Goal: Information Seeking & Learning: Learn about a topic

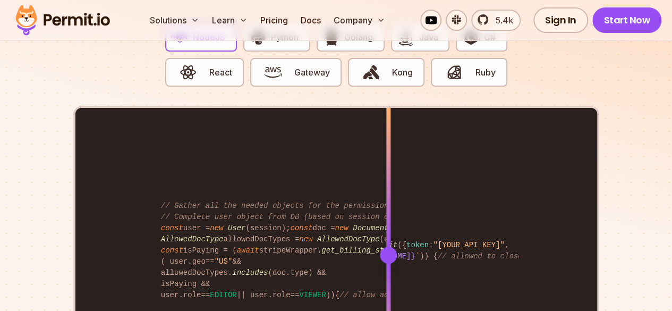
scroll to position [2125, 0]
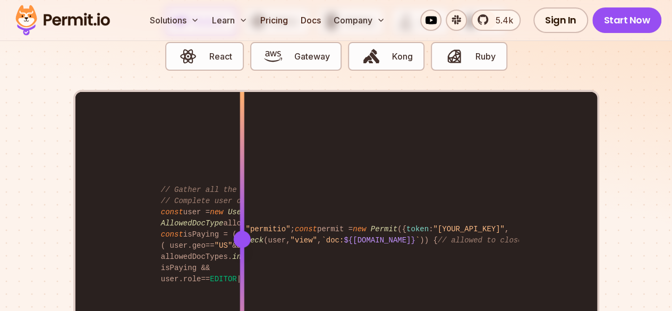
drag, startPoint x: 211, startPoint y: 207, endPoint x: 242, endPoint y: 236, distance: 42.8
click at [242, 236] on div "import { Permit } from "permitio" ; const permit = new Permit ({ token : "[YOUR…" at bounding box center [336, 238] width 522 height 293
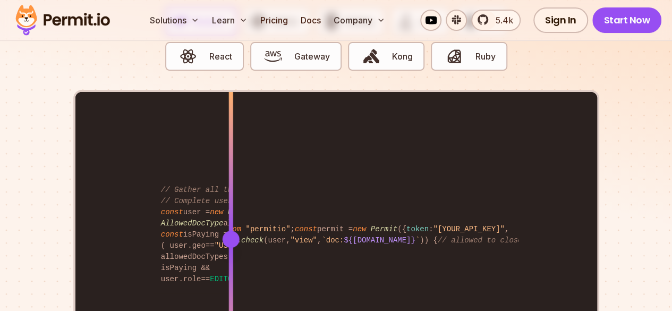
drag, startPoint x: 235, startPoint y: 192, endPoint x: 243, endPoint y: 218, distance: 27.9
click at [233, 218] on div at bounding box center [231, 238] width 4 height 293
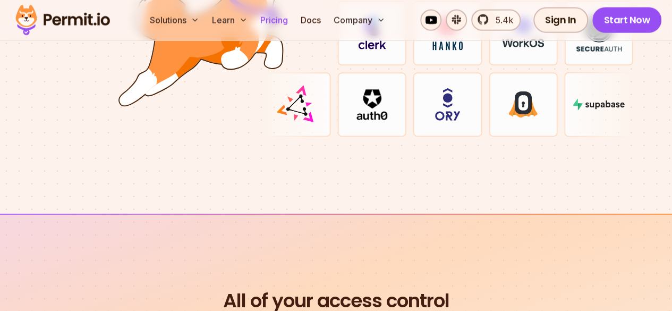
scroll to position [3294, 0]
click at [266, 23] on link "Pricing" at bounding box center [274, 20] width 36 height 21
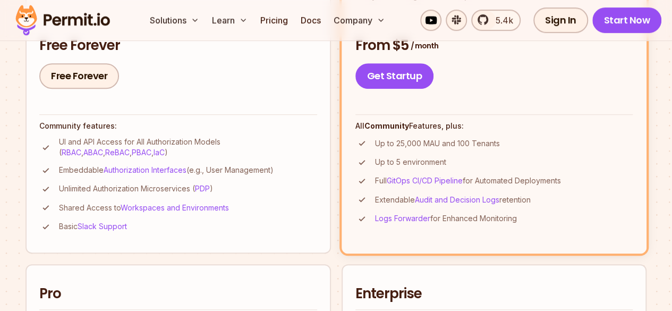
scroll to position [372, 0]
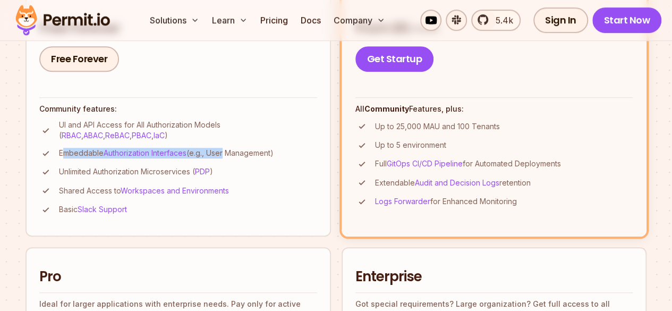
drag, startPoint x: 65, startPoint y: 158, endPoint x: 139, endPoint y: 176, distance: 75.9
click at [137, 158] on p "Embeddable Authorization Interfaces (e.g., User Management)" at bounding box center [166, 153] width 215 height 11
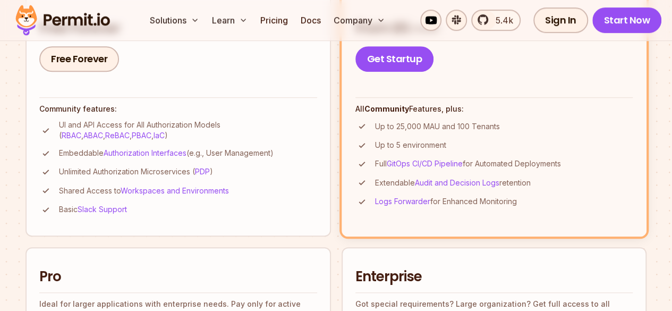
click at [142, 158] on p "Embeddable Authorization Interfaces (e.g., User Management)" at bounding box center [166, 153] width 215 height 11
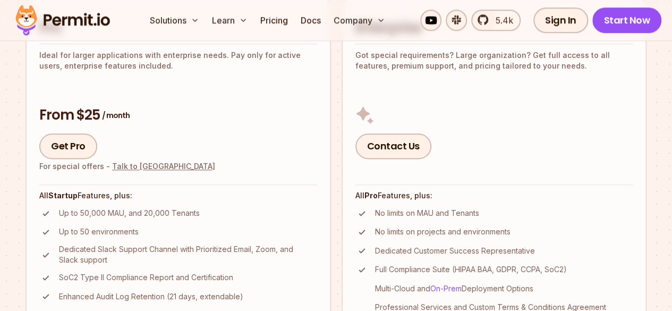
scroll to position [638, 0]
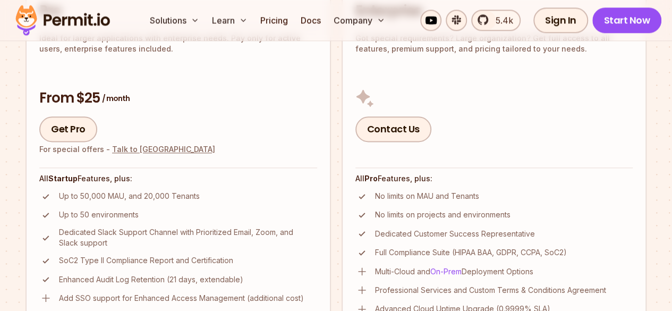
drag, startPoint x: 254, startPoint y: 252, endPoint x: 409, endPoint y: 273, distance: 156.5
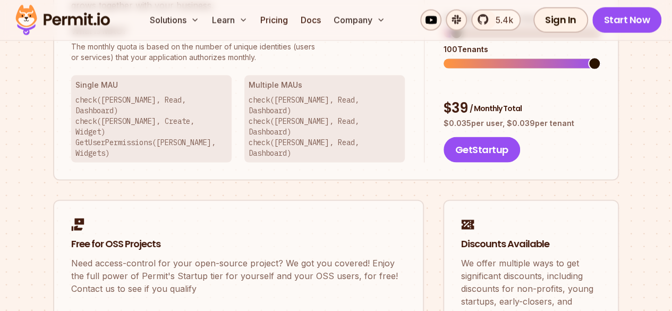
scroll to position [1222, 0]
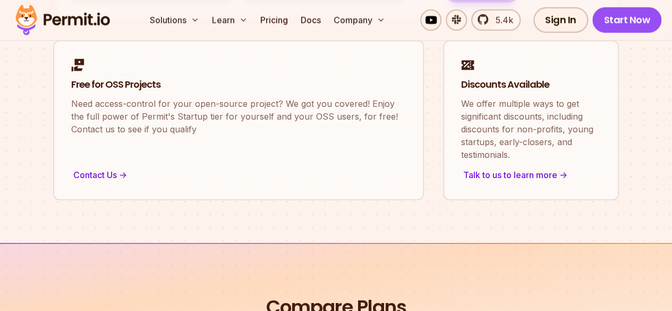
drag, startPoint x: 282, startPoint y: 215, endPoint x: 312, endPoint y: 215, distance: 30.3
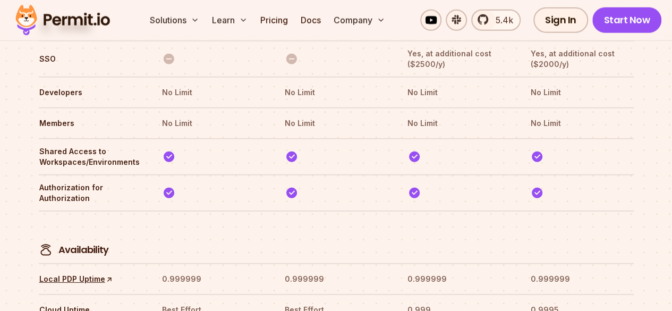
scroll to position [3627, 0]
